Goal: Navigation & Orientation: Find specific page/section

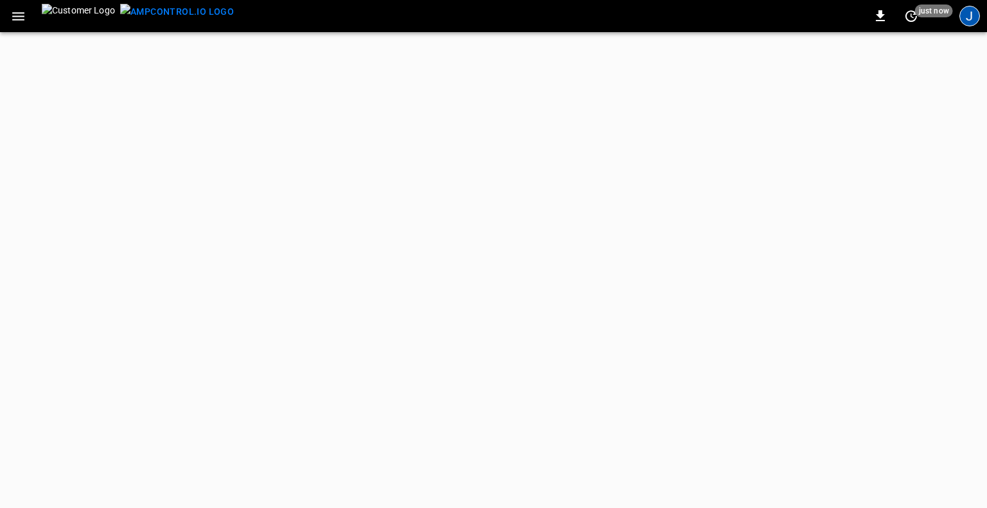
click at [968, 21] on div "J" at bounding box center [969, 16] width 21 height 21
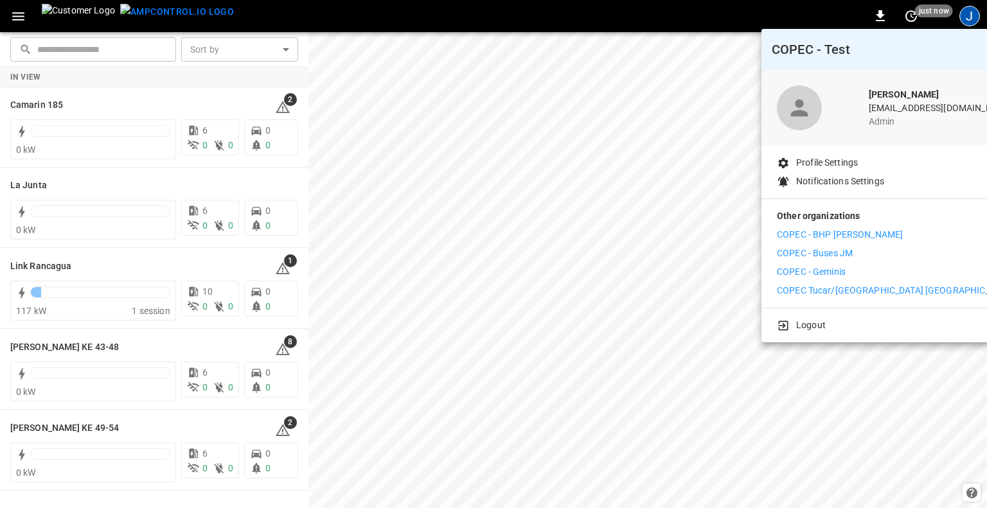
click at [865, 288] on p "COPEC Tucar/[GEOGRAPHIC_DATA] [GEOGRAPHIC_DATA]" at bounding box center [895, 290] width 236 height 13
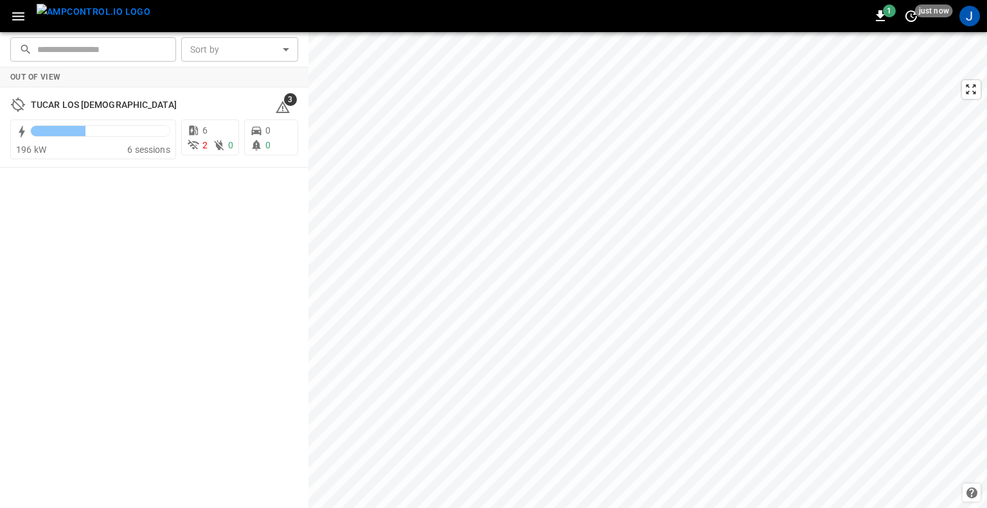
click at [20, 17] on icon "button" at bounding box center [18, 16] width 16 height 16
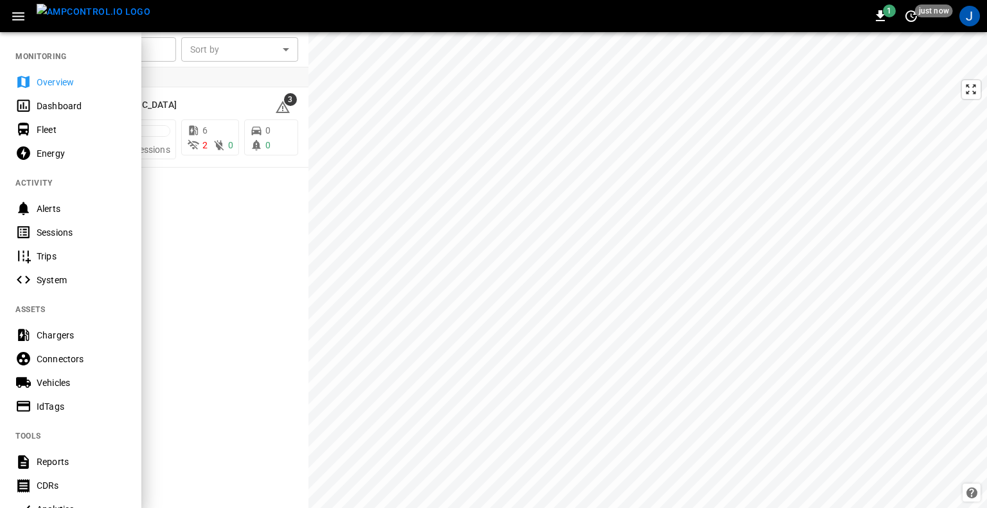
click at [51, 155] on div "Energy" at bounding box center [81, 153] width 89 height 13
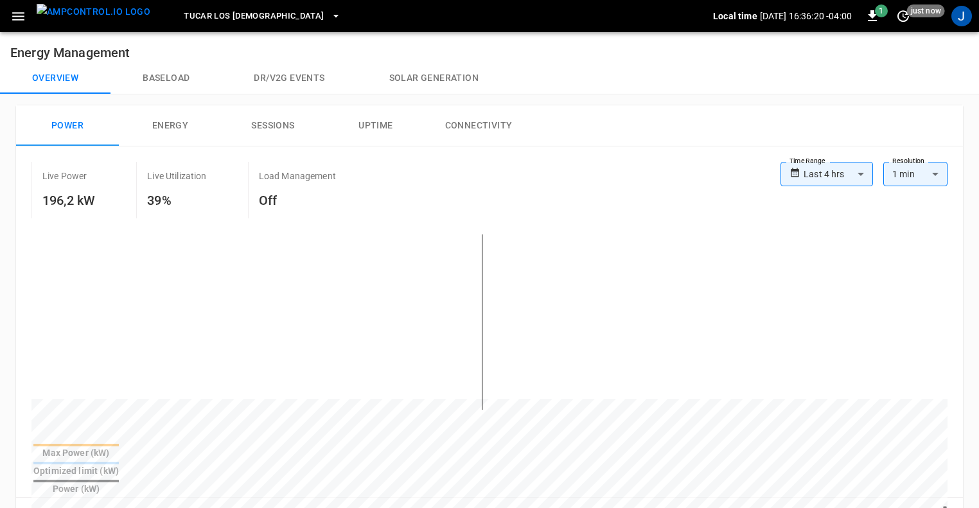
click at [21, 15] on icon "button" at bounding box center [18, 16] width 16 height 16
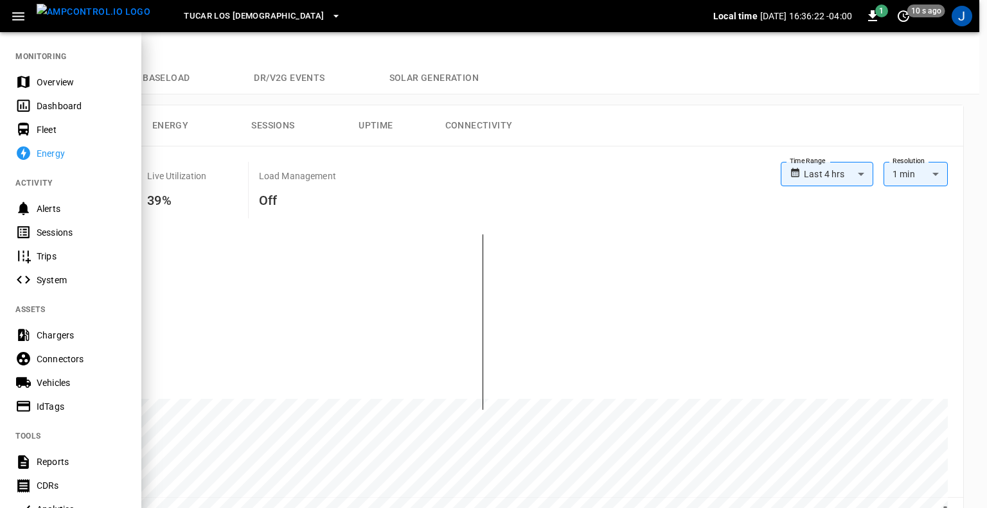
click at [62, 331] on div "Chargers" at bounding box center [81, 335] width 89 height 13
